Goal: Transaction & Acquisition: Purchase product/service

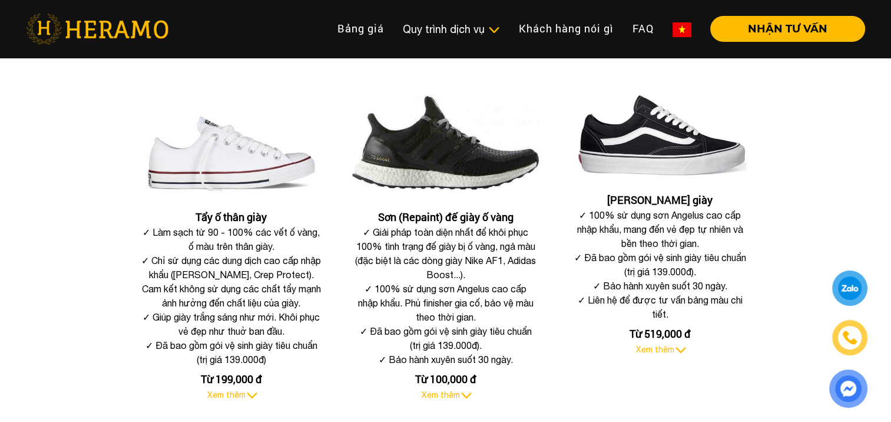
scroll to position [491, 0]
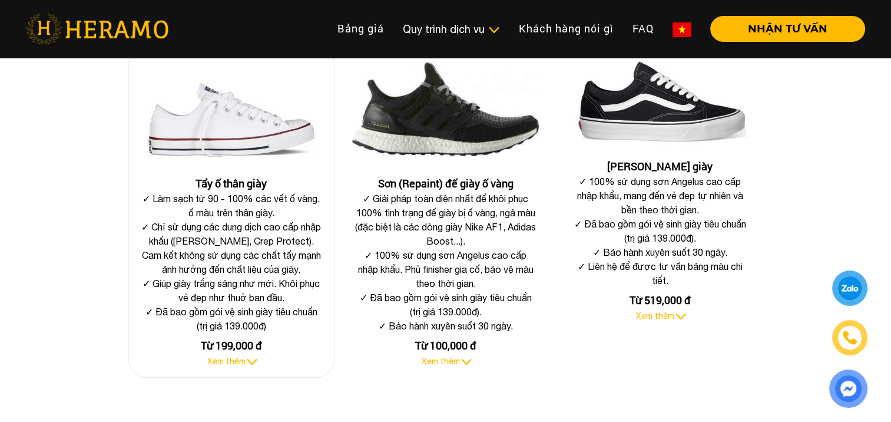
click at [236, 363] on span "Xem thêm" at bounding box center [226, 360] width 38 height 9
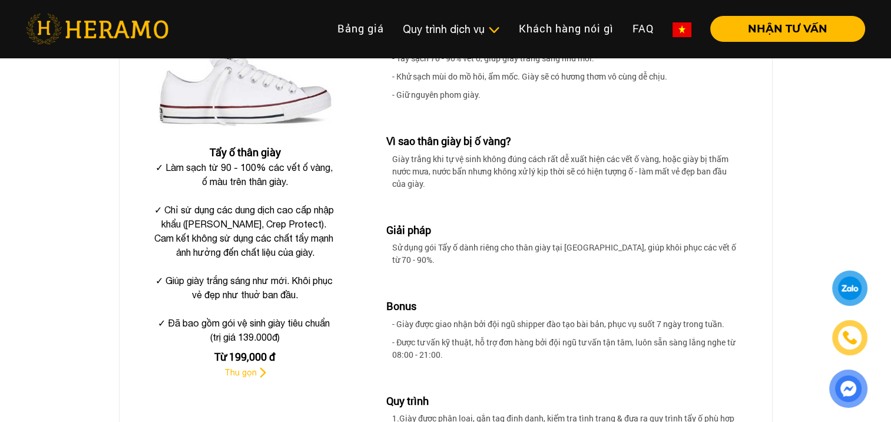
click at [262, 354] on div "Từ 199,000 đ" at bounding box center [245, 357] width 193 height 16
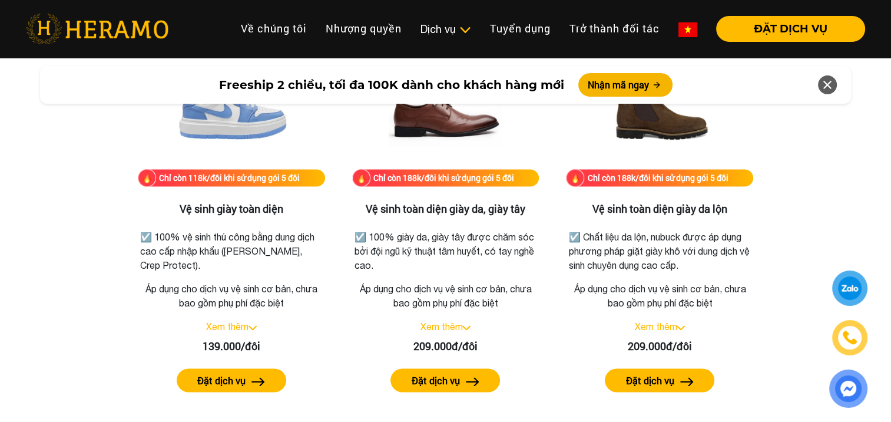
scroll to position [1570, 0]
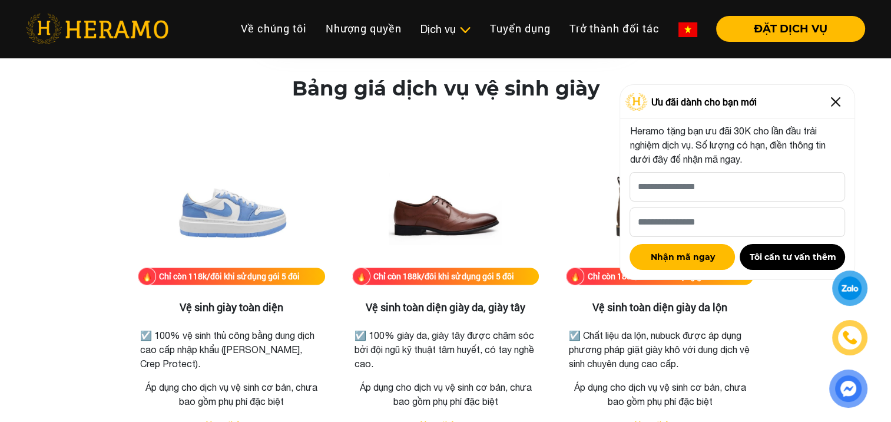
click at [833, 98] on img at bounding box center [835, 101] width 19 height 19
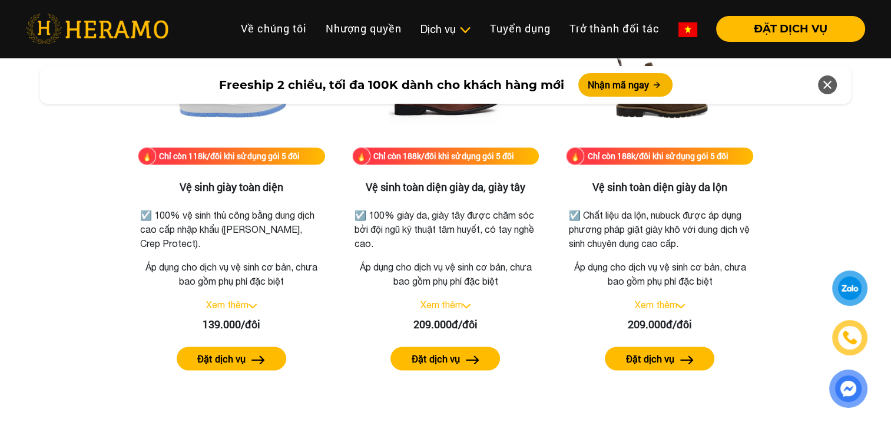
scroll to position [1669, 0]
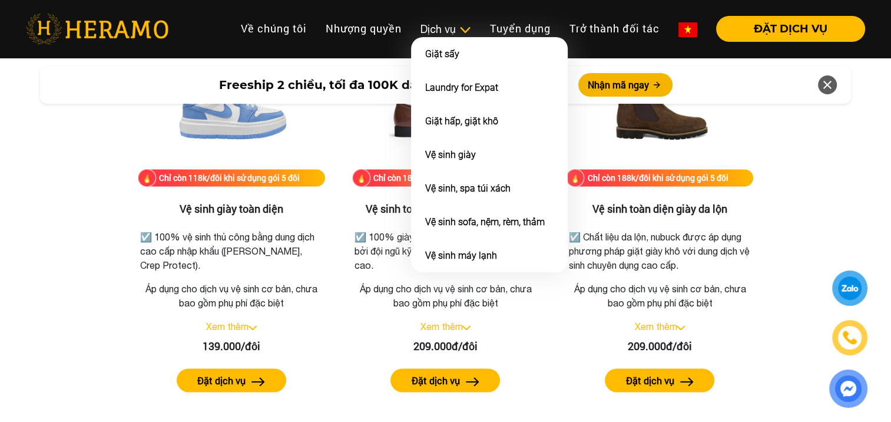
click at [443, 26] on div "Dịch vụ" at bounding box center [446, 29] width 51 height 16
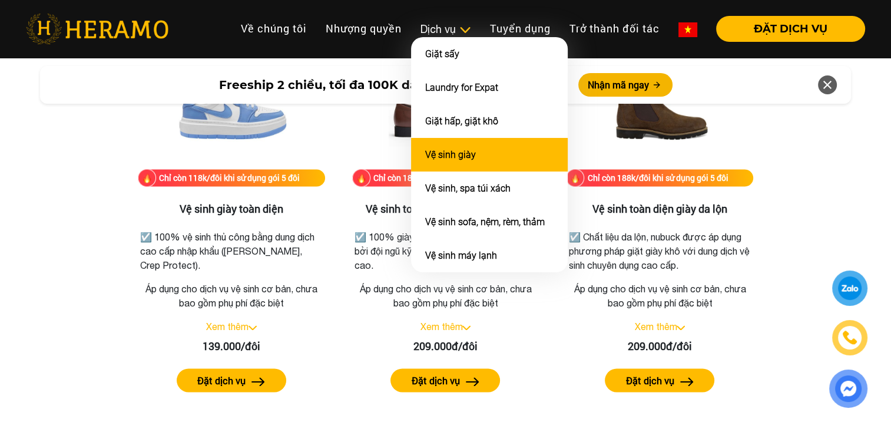
click at [502, 149] on li "Vệ sinh giày" at bounding box center [489, 155] width 157 height 34
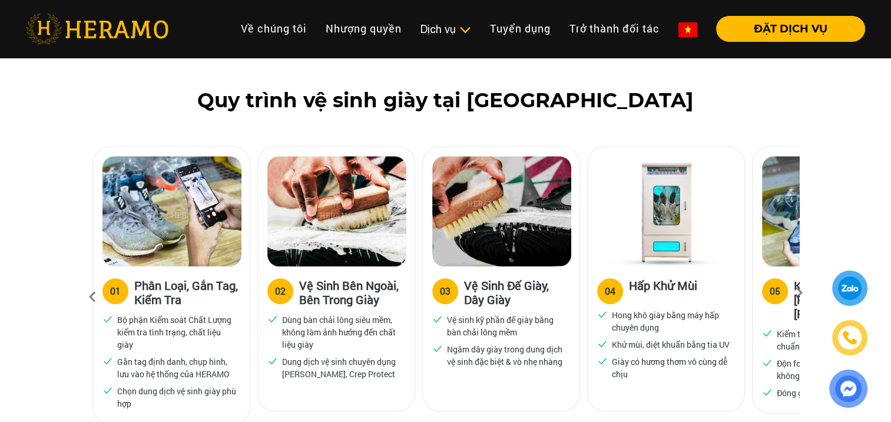
scroll to position [785, 0]
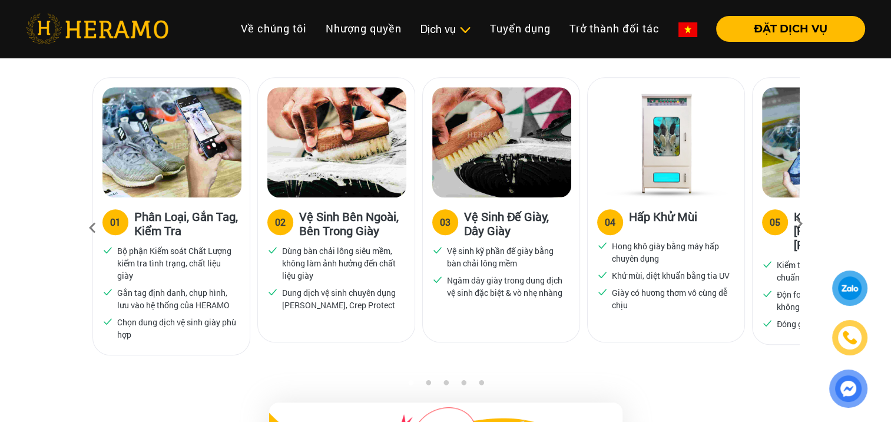
click at [798, 224] on icon at bounding box center [799, 228] width 21 height 8
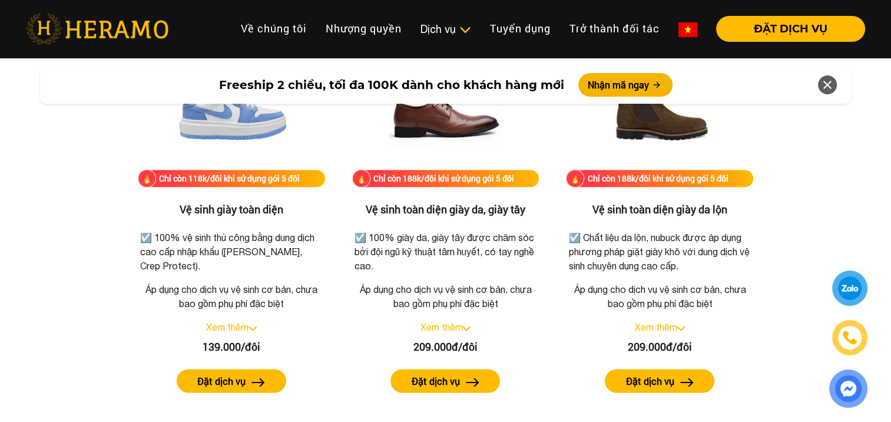
scroll to position [1570, 0]
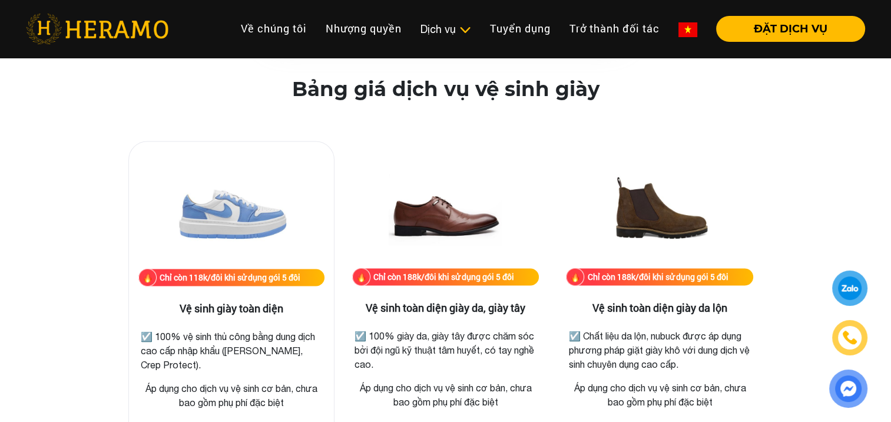
click at [233, 219] on img at bounding box center [232, 210] width 118 height 118
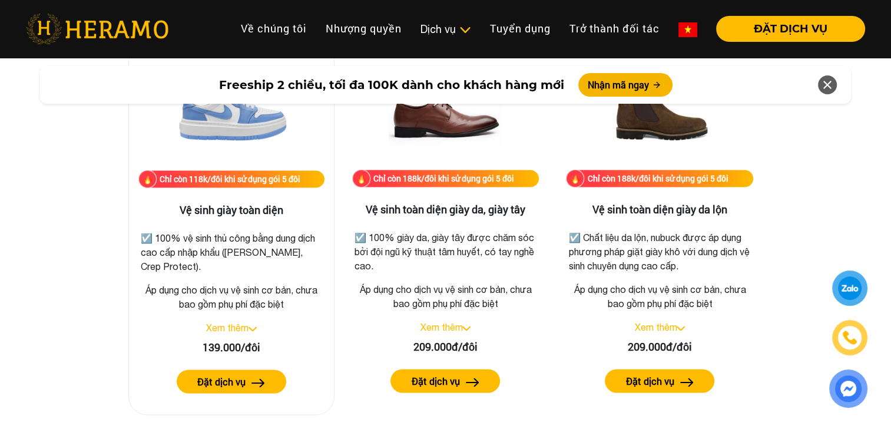
click at [213, 377] on label "Đặt dịch vụ" at bounding box center [221, 382] width 48 height 14
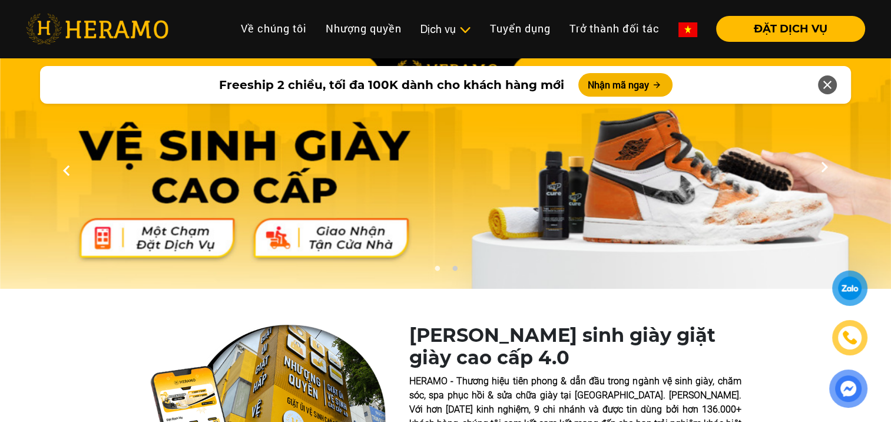
scroll to position [1669, 0]
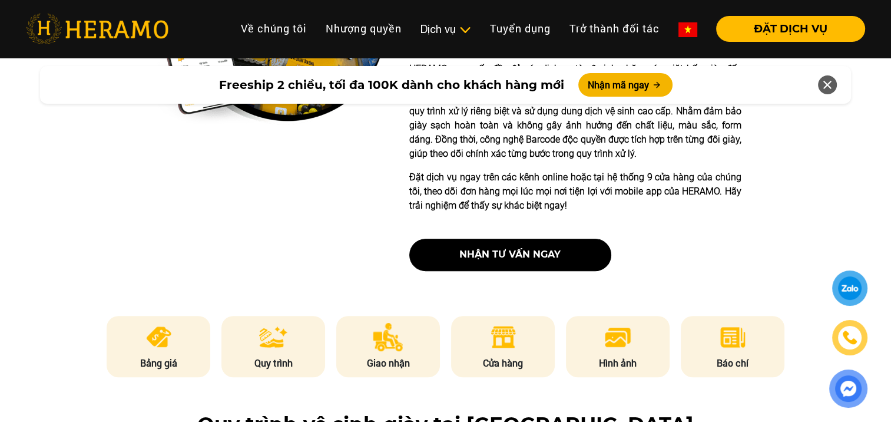
scroll to position [589, 0]
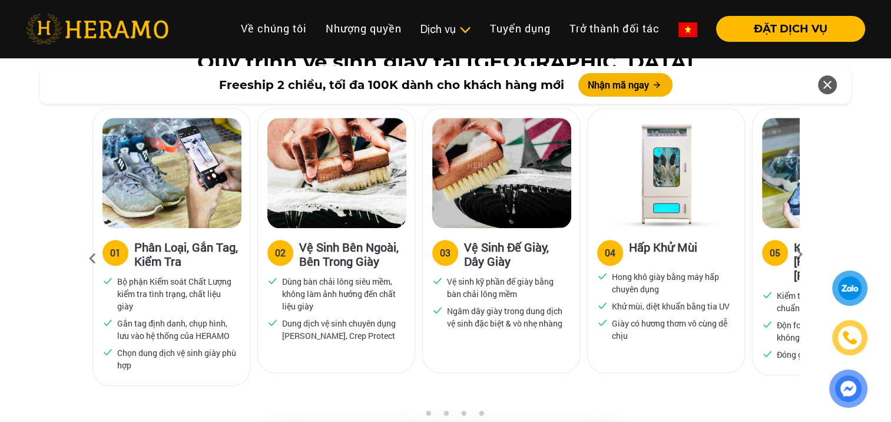
scroll to position [785, 0]
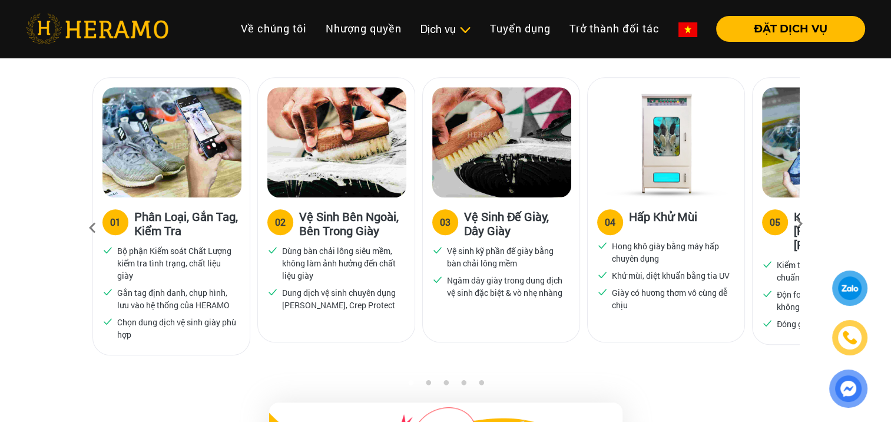
click at [802, 224] on icon at bounding box center [799, 228] width 21 height 8
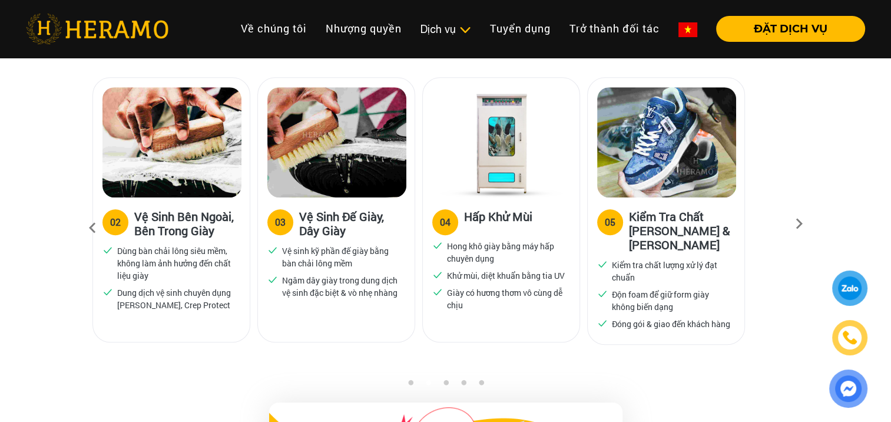
click at [802, 224] on icon at bounding box center [799, 228] width 21 height 8
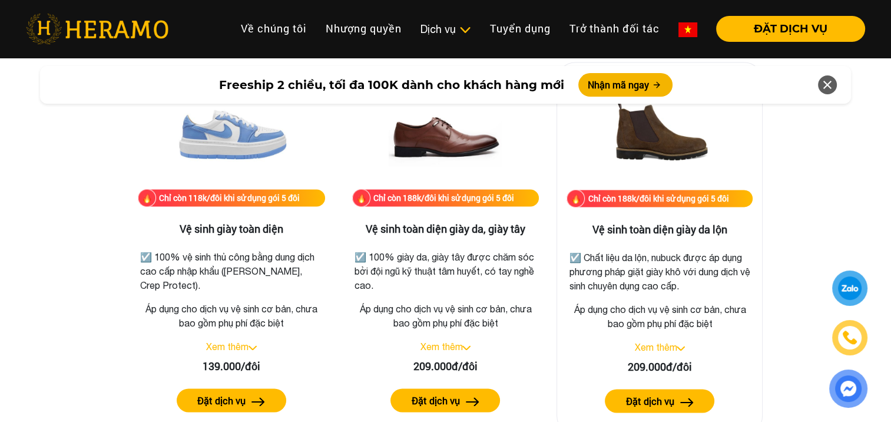
scroll to position [1669, 0]
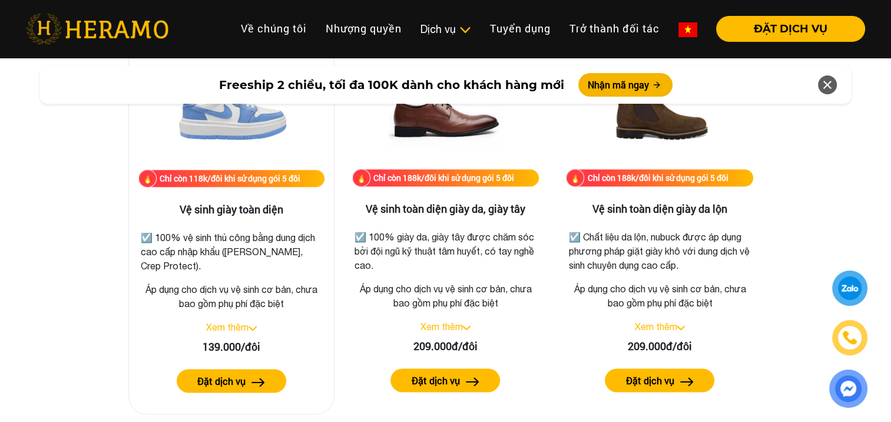
click at [256, 135] on img at bounding box center [232, 111] width 118 height 118
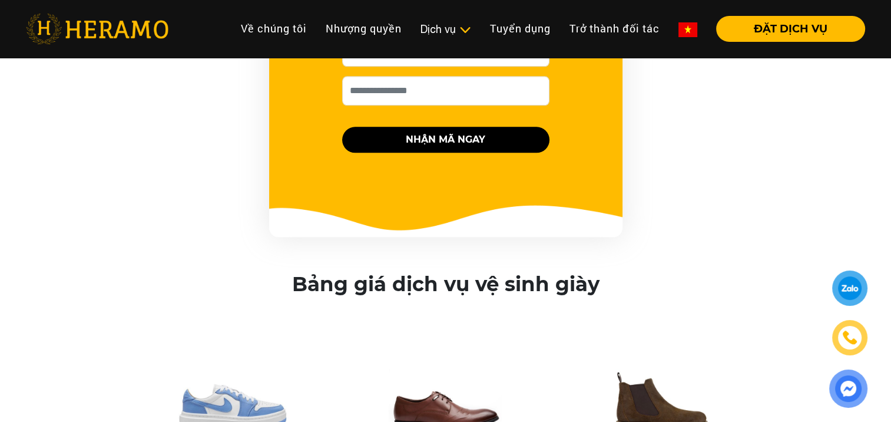
scroll to position [1080, 0]
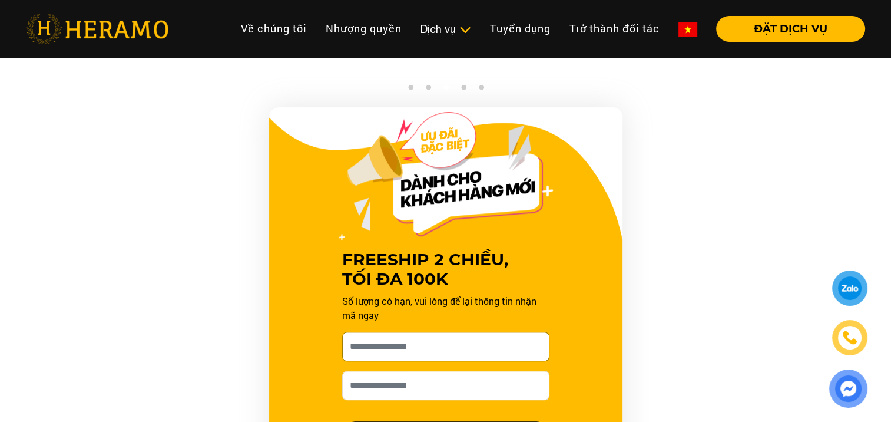
click at [426, 356] on input "Cho HERAMO xin tên của bạn nhé *" at bounding box center [445, 346] width 207 height 29
type input "**********"
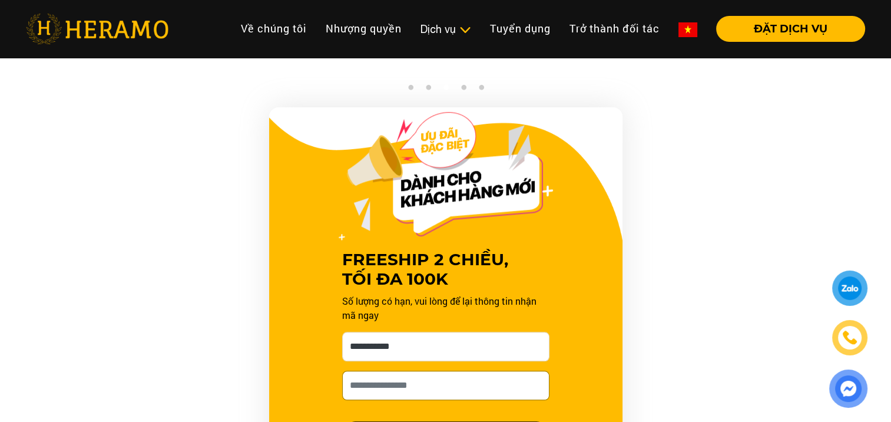
click at [415, 385] on input "Số điện thoại HERAMO có thể liên hệ là *" at bounding box center [445, 384] width 207 height 29
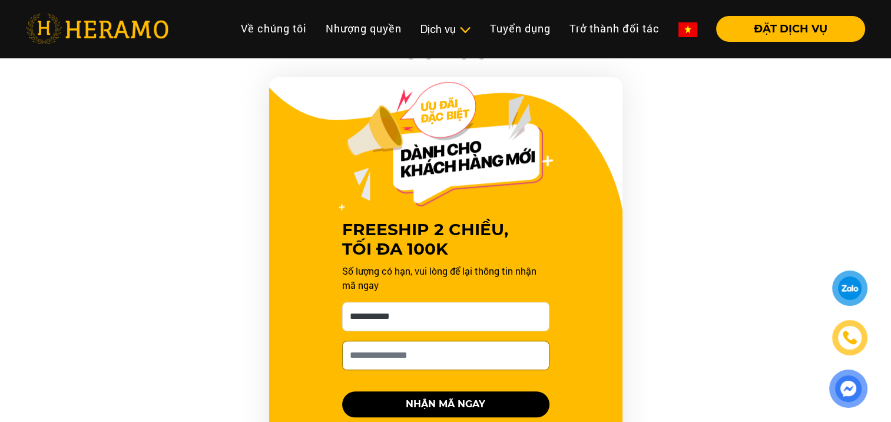
scroll to position [1178, 0]
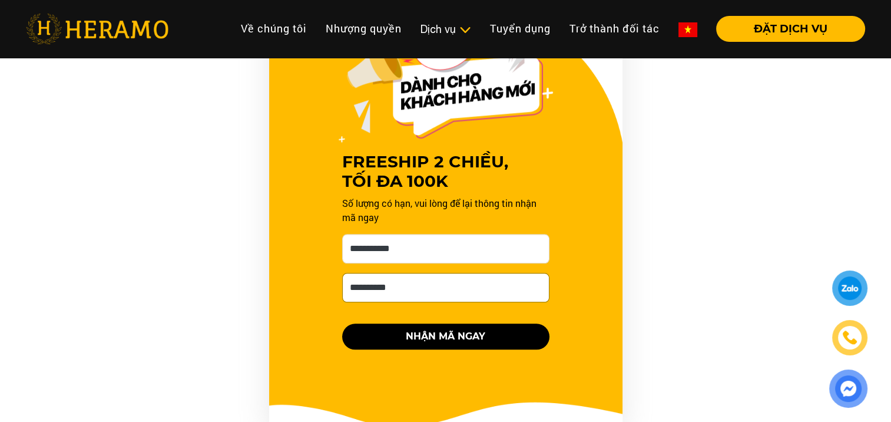
type input "**********"
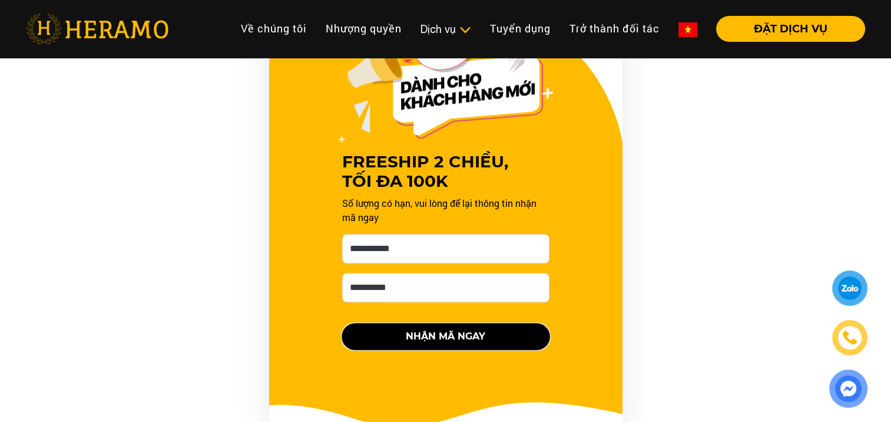
click at [449, 327] on button "NHẬN MÃ NGAY" at bounding box center [445, 336] width 207 height 26
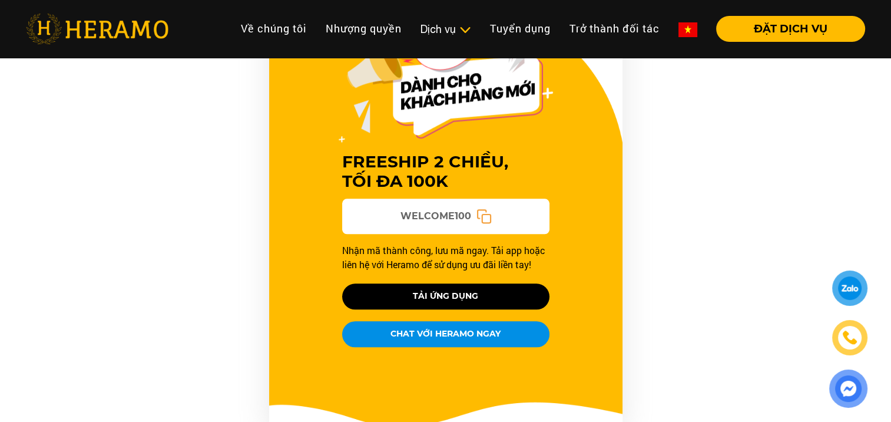
click at [483, 214] on icon at bounding box center [483, 215] width 15 height 15
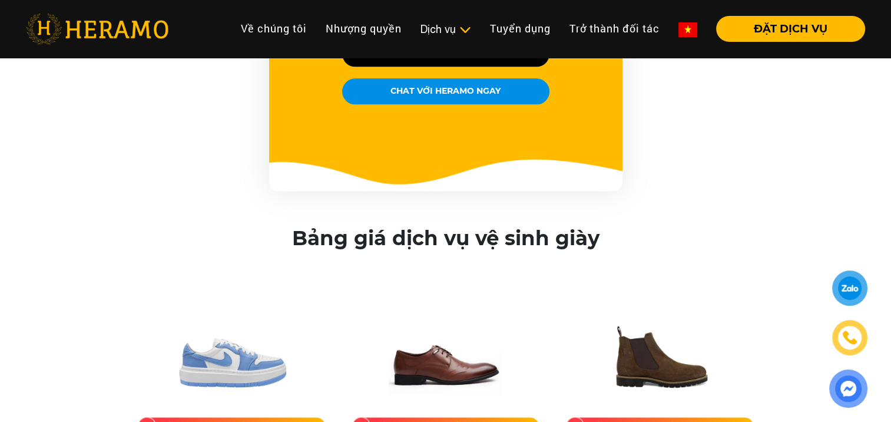
scroll to position [1275, 0]
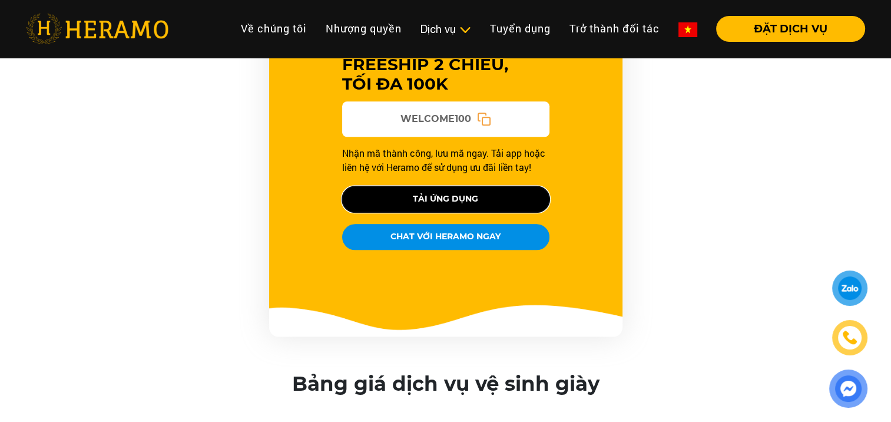
click at [469, 198] on button "TẢI ỨNG DỤNG" at bounding box center [445, 199] width 207 height 26
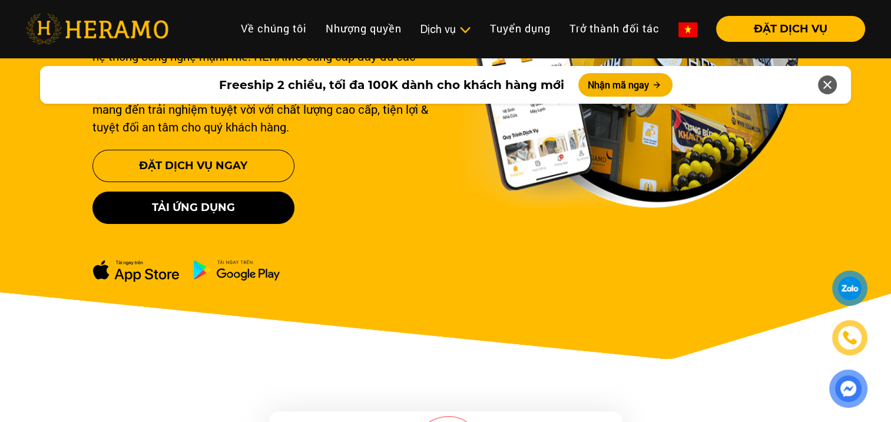
scroll to position [196, 0]
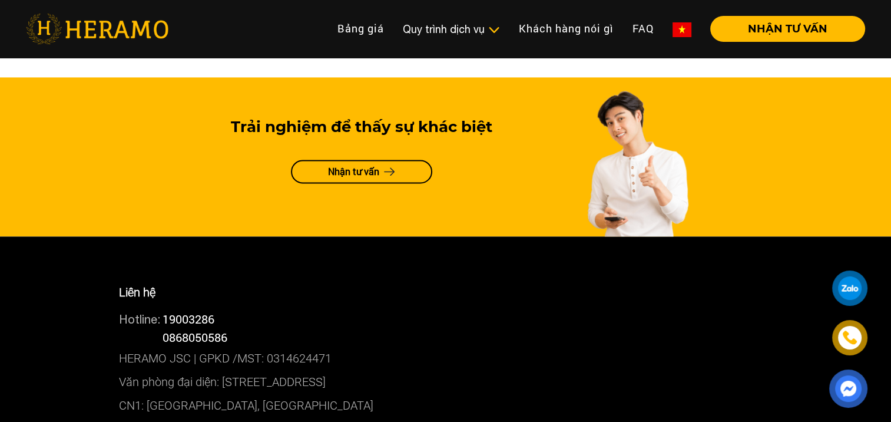
scroll to position [1596, 0]
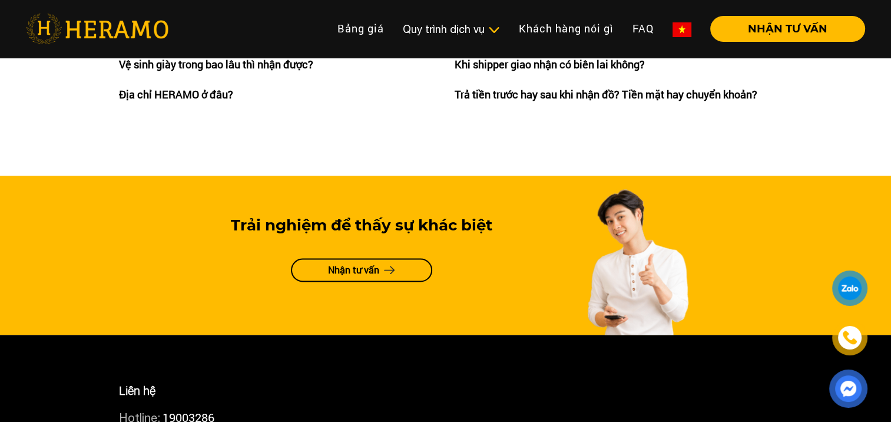
drag, startPoint x: 153, startPoint y: 276, endPoint x: 432, endPoint y: 282, distance: 279.8
copy p "197 Nguyễn Văn Lượng, Phường 10, Quận Gò Vấp, HCM"
copy p "01 Trường Sơn, Phường 4, Quận Tân Bình, HCM"
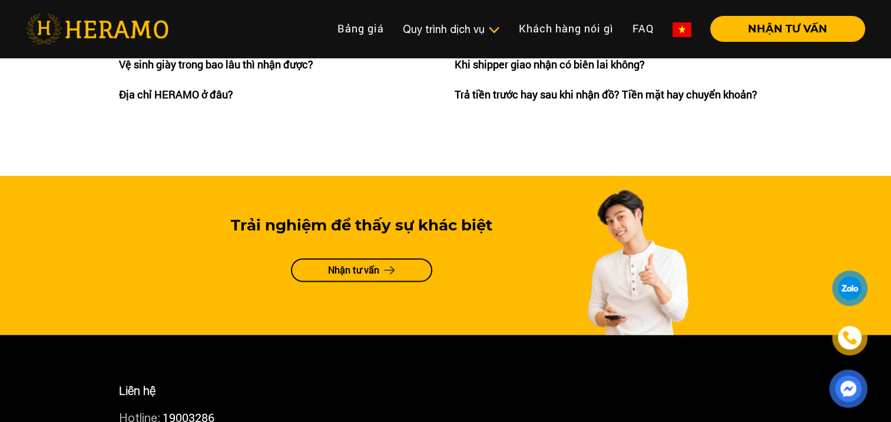
drag, startPoint x: 146, startPoint y: 204, endPoint x: 391, endPoint y: 210, distance: 245.1
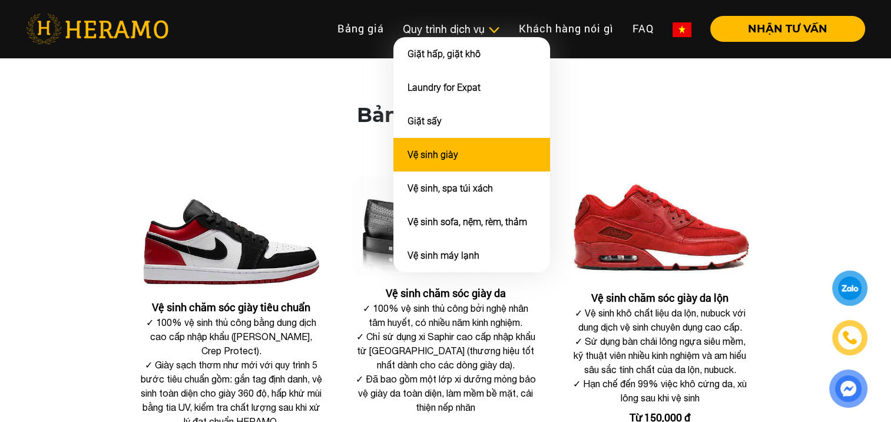
click at [448, 149] on link "Vệ sinh giày" at bounding box center [433, 154] width 51 height 11
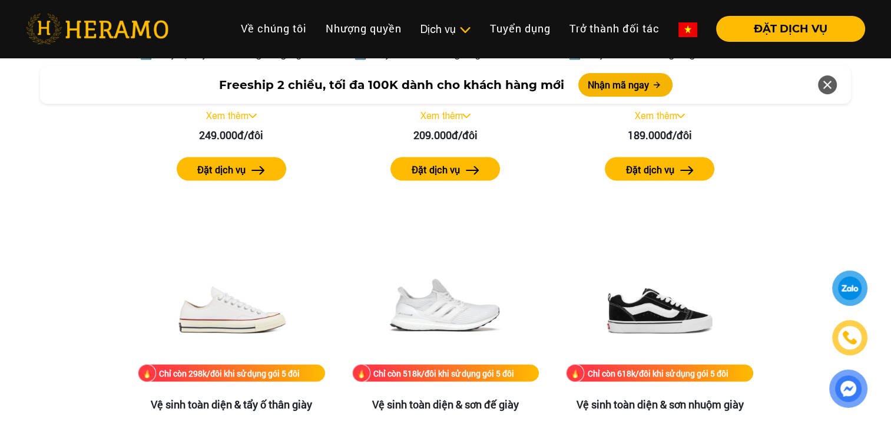
scroll to position [1669, 0]
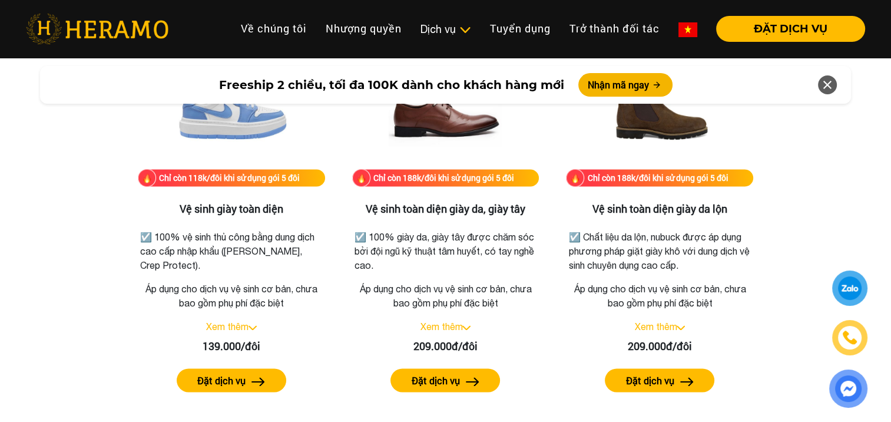
click at [824, 80] on icon at bounding box center [827, 84] width 14 height 21
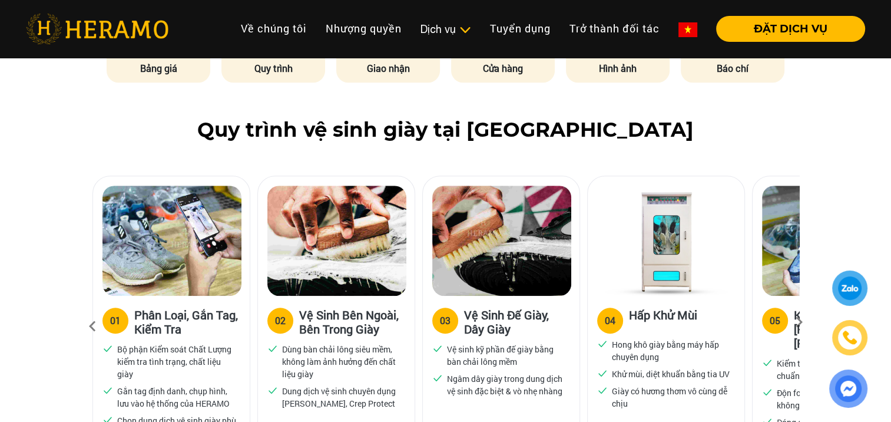
scroll to position [981, 0]
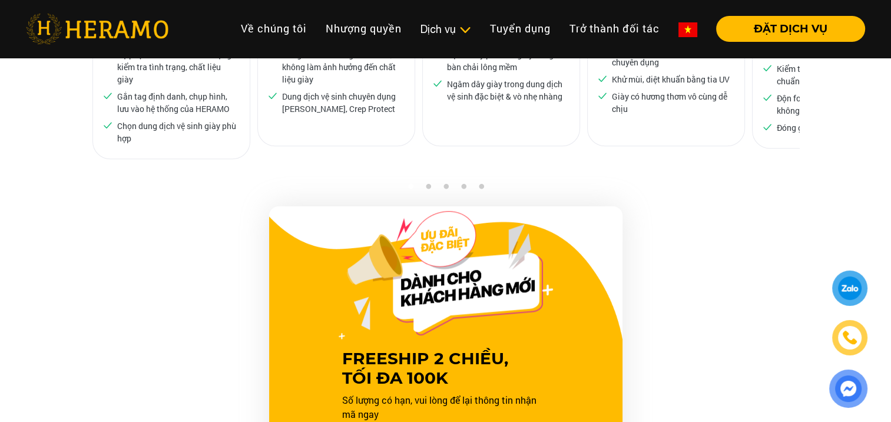
click at [442, 187] on button "3" at bounding box center [446, 189] width 12 height 12
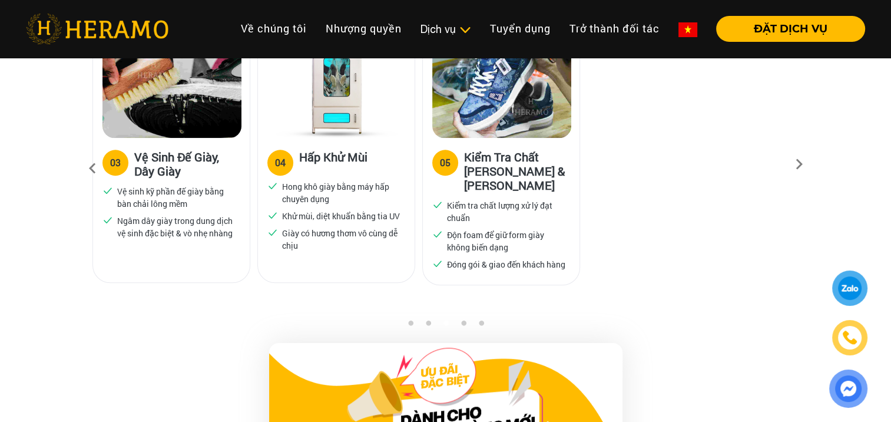
scroll to position [785, 0]
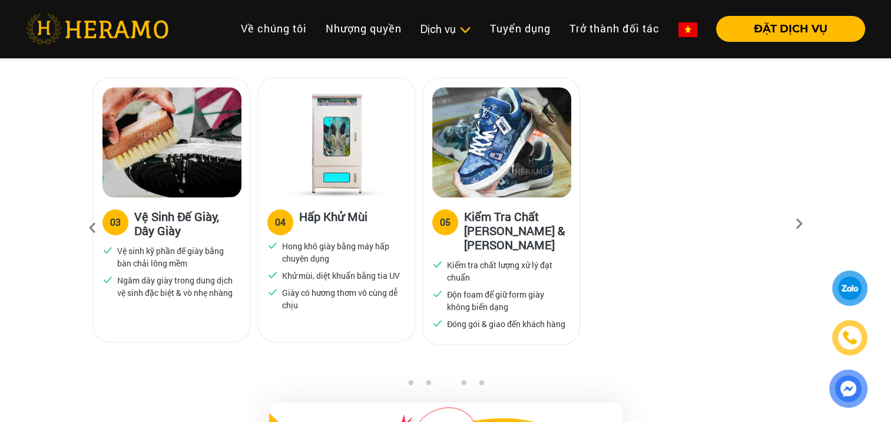
click at [806, 225] on icon at bounding box center [799, 228] width 21 height 8
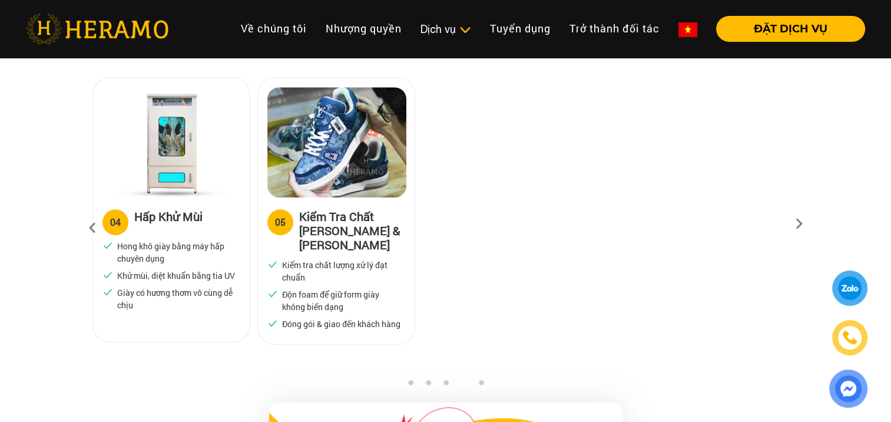
click at [806, 225] on icon at bounding box center [799, 228] width 21 height 8
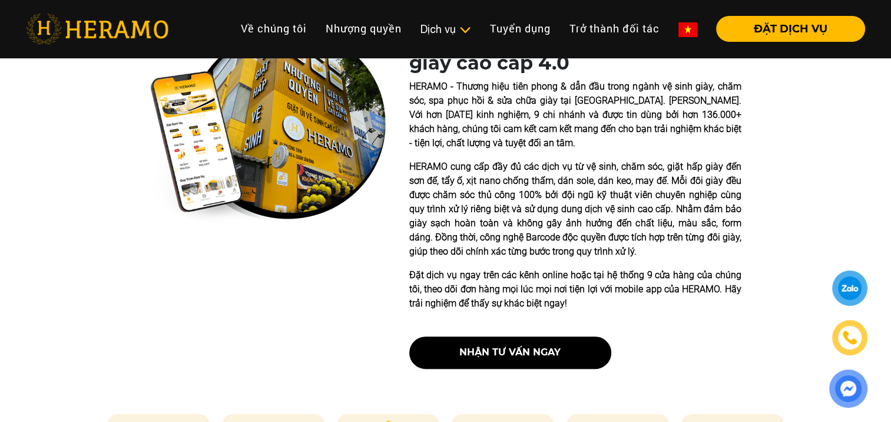
scroll to position [0, 0]
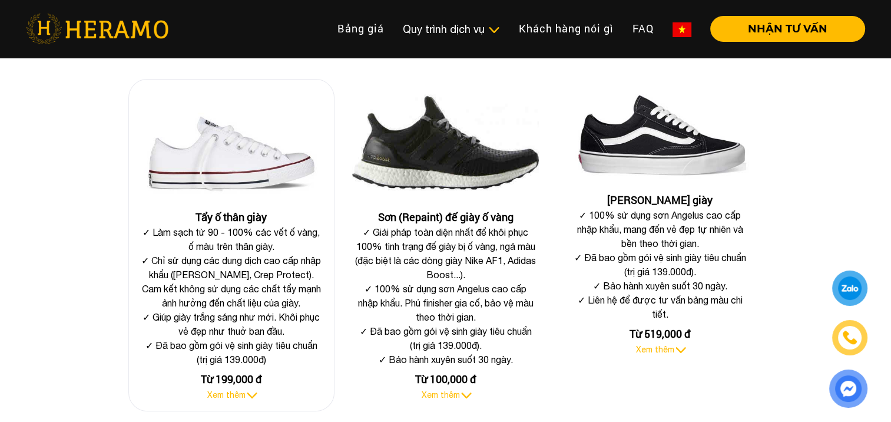
scroll to position [491, 0]
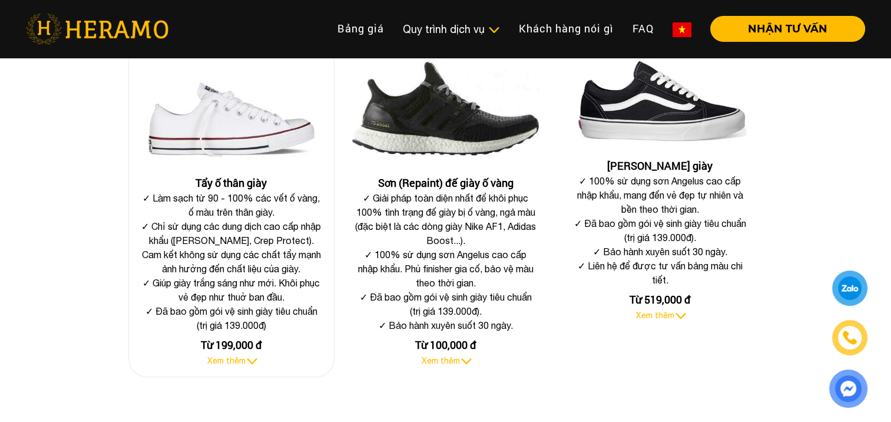
click at [238, 363] on span "Xem thêm" at bounding box center [226, 360] width 38 height 9
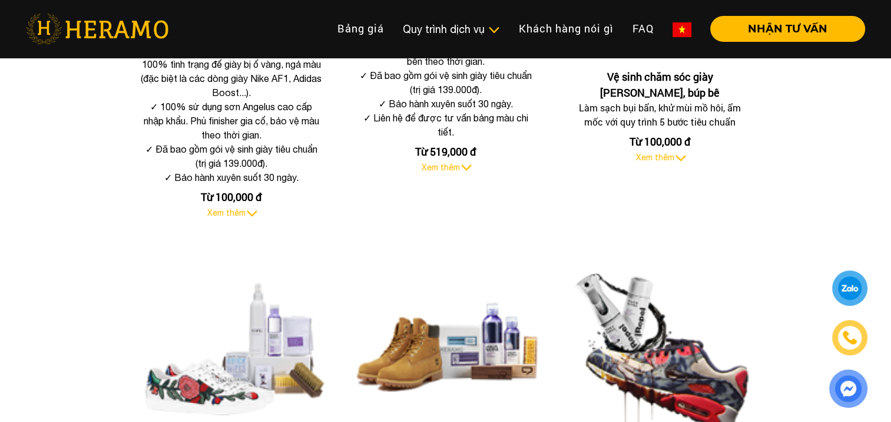
scroll to position [1375, 0]
